Goal: Transaction & Acquisition: Register for event/course

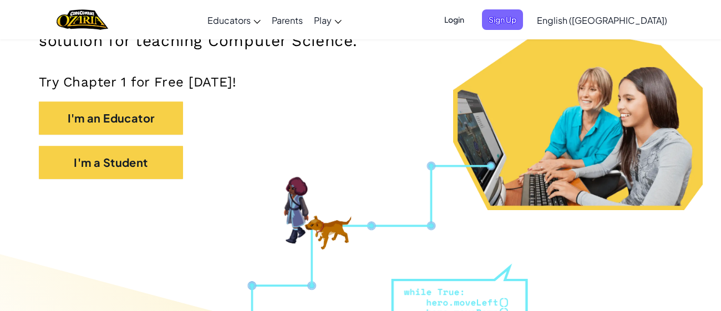
scroll to position [218, 0]
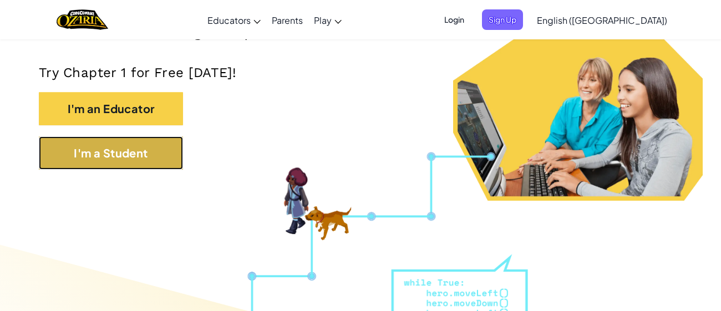
click at [118, 146] on button "I'm a Student" at bounding box center [111, 153] width 144 height 33
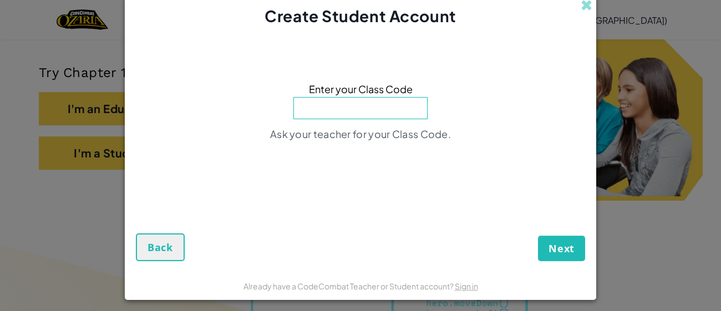
scroll to position [5, 0]
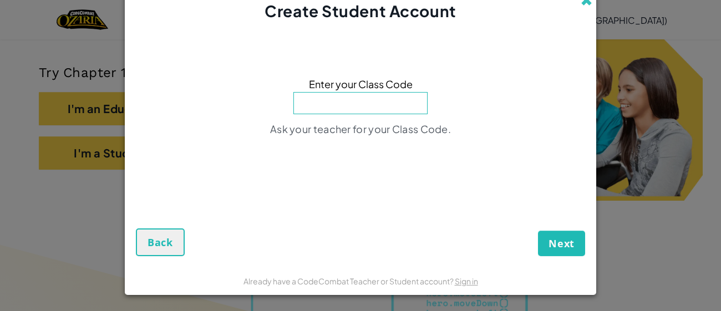
click at [587, 3] on span at bounding box center [587, 0] width 12 height 12
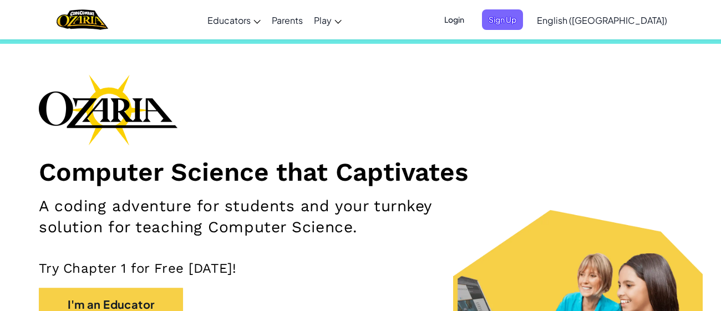
scroll to position [0, 0]
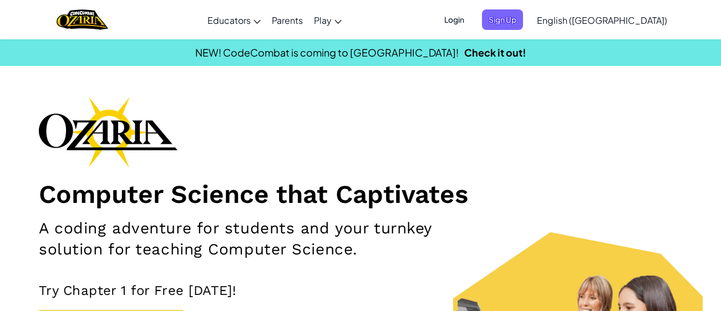
click at [471, 19] on span "Login" at bounding box center [454, 19] width 33 height 21
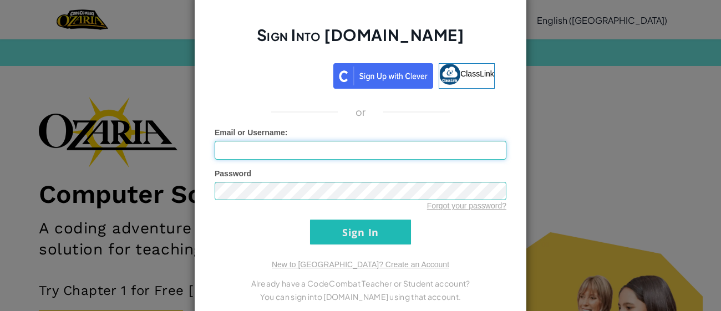
click at [325, 150] on input "Email or Username :" at bounding box center [361, 150] width 292 height 19
